Goal: Task Accomplishment & Management: Manage account settings

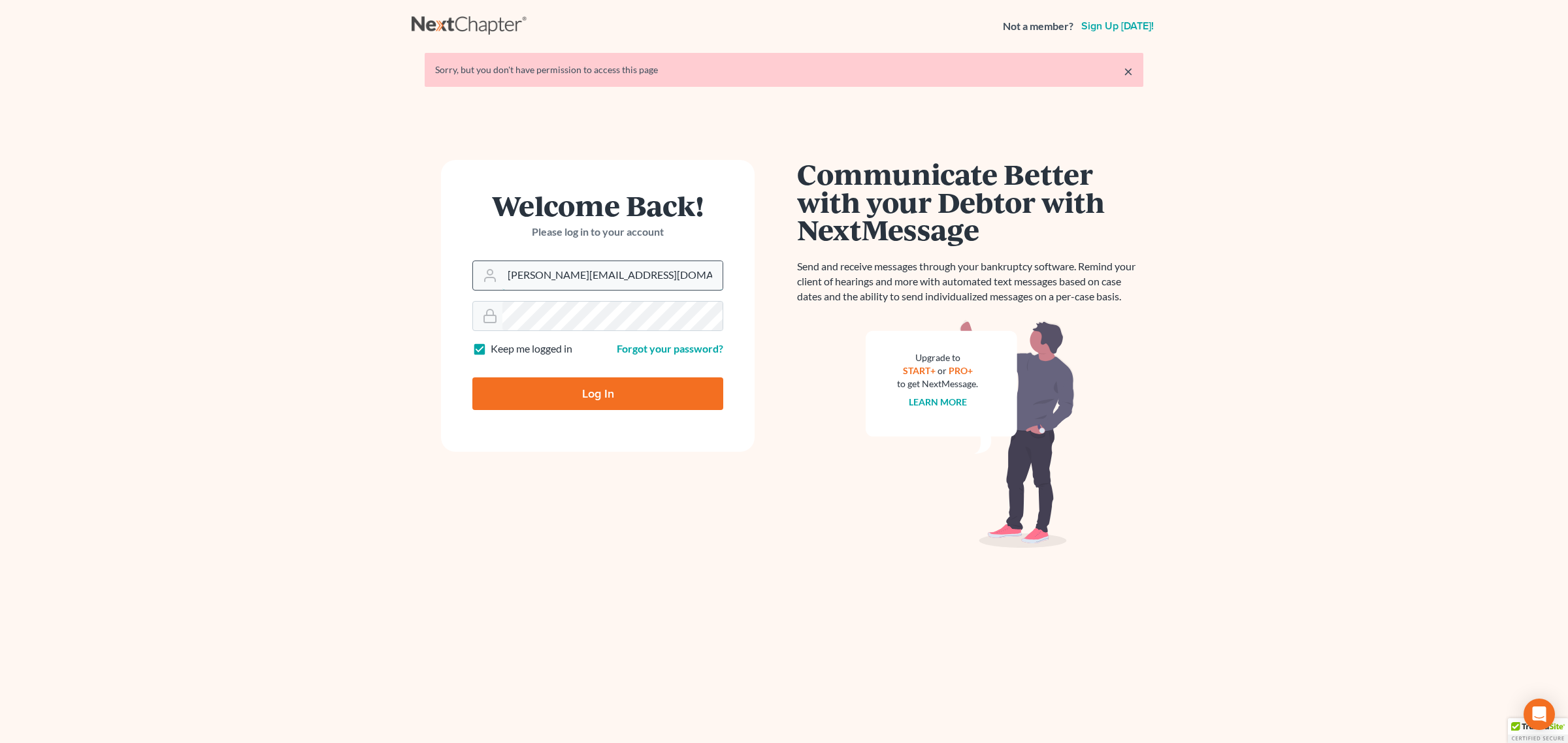
click at [570, 275] on input "andrea@kootenaibankruptcy.com" at bounding box center [612, 275] width 220 height 28
type input "service@kootenaibankruptcy.com"
click at [575, 397] on input "Log In" at bounding box center [597, 393] width 251 height 33
type input "Thinking..."
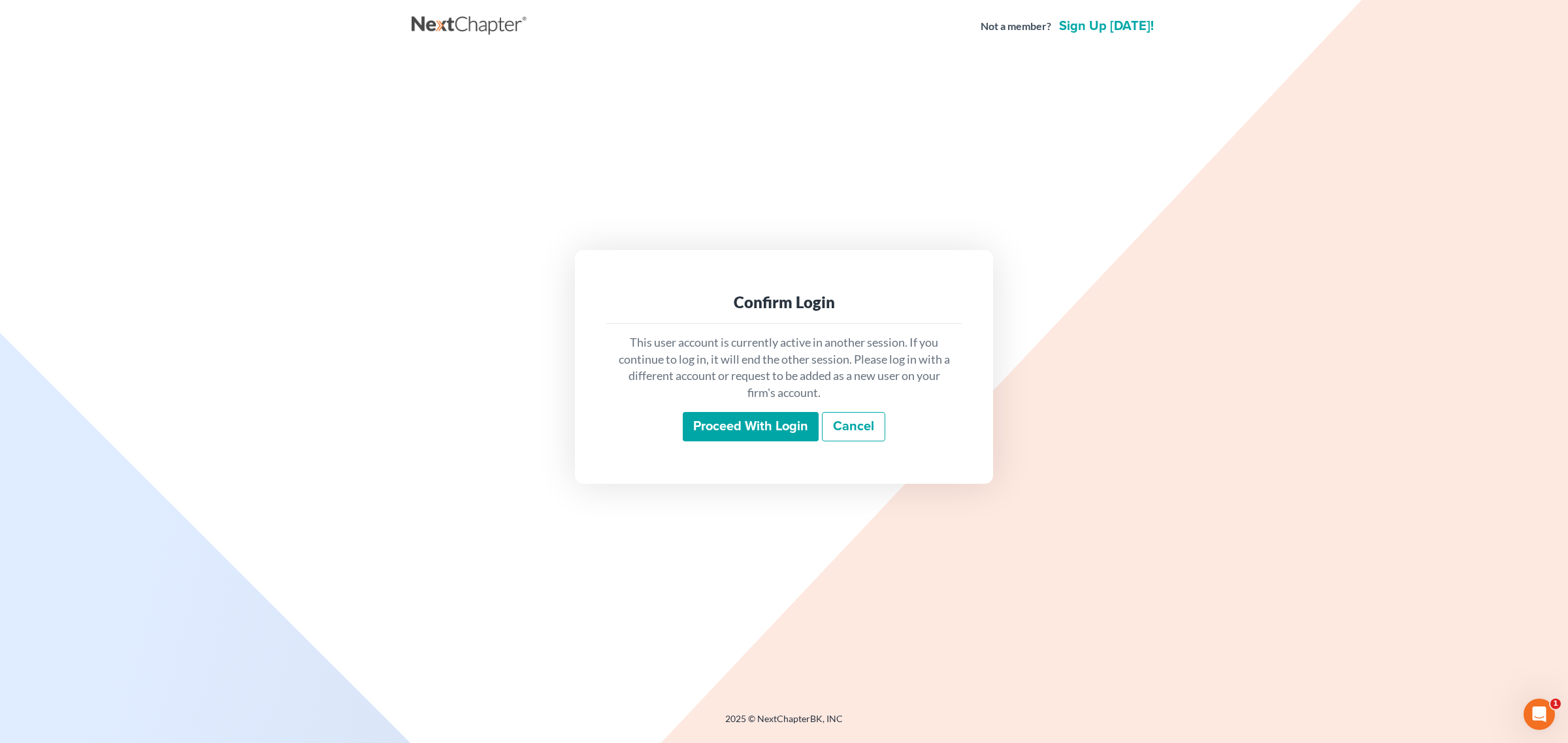
click at [716, 422] on input "Proceed with login" at bounding box center [750, 427] width 136 height 30
